Goal: Use online tool/utility: Utilize a website feature to perform a specific function

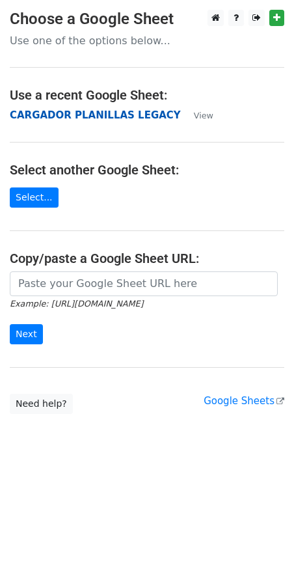
click at [120, 114] on strong "CARGADOR PLANILLAS LEGACY" at bounding box center [95, 115] width 171 height 12
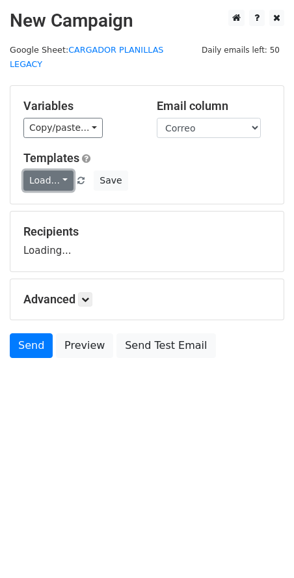
click at [64, 171] on link "Load..." at bounding box center [48, 181] width 50 height 20
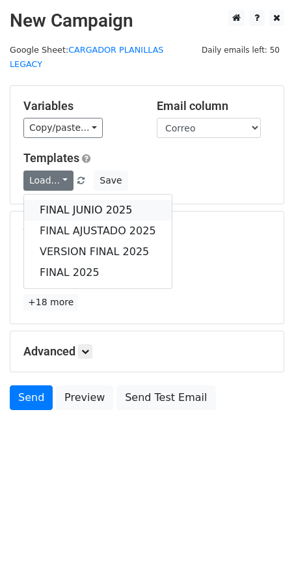
click at [68, 200] on link "FINAL JUNIO 2025" at bounding box center [98, 210] width 148 height 21
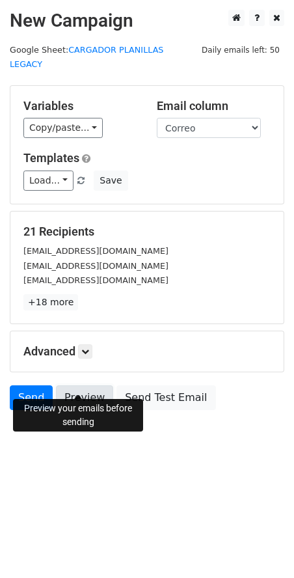
click at [89, 388] on link "Preview" at bounding box center [84, 398] width 57 height 25
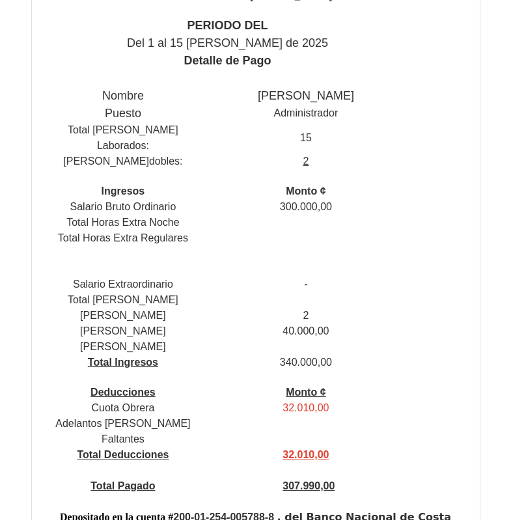
scroll to position [521, 0]
